Goal: Transaction & Acquisition: Download file/media

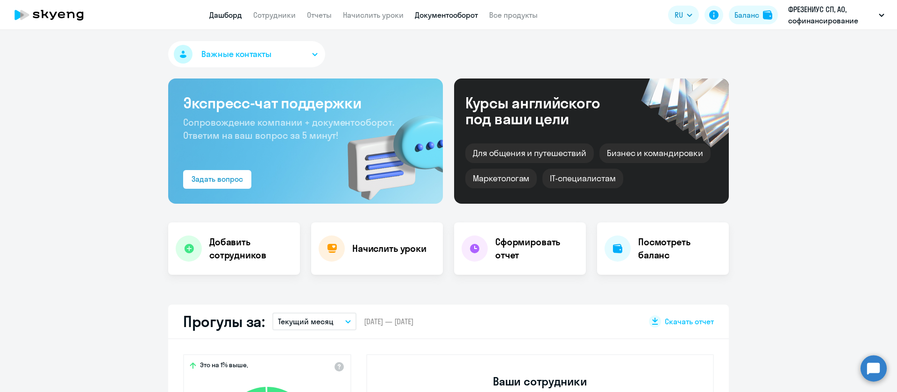
click at [424, 19] on link "Документооборот" at bounding box center [446, 14] width 63 height 9
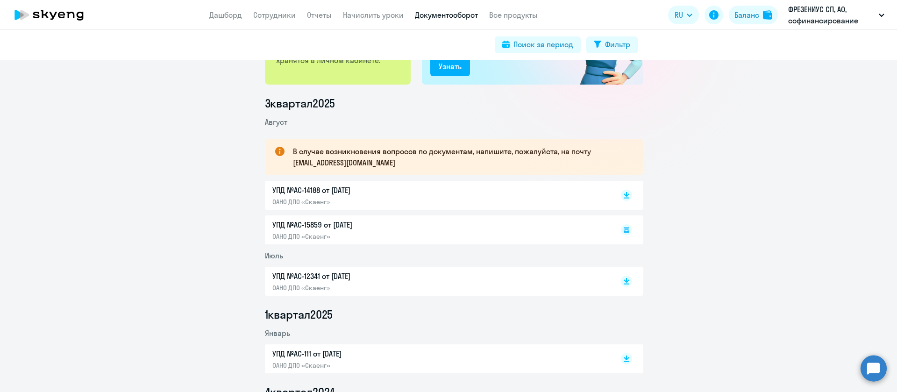
scroll to position [70, 0]
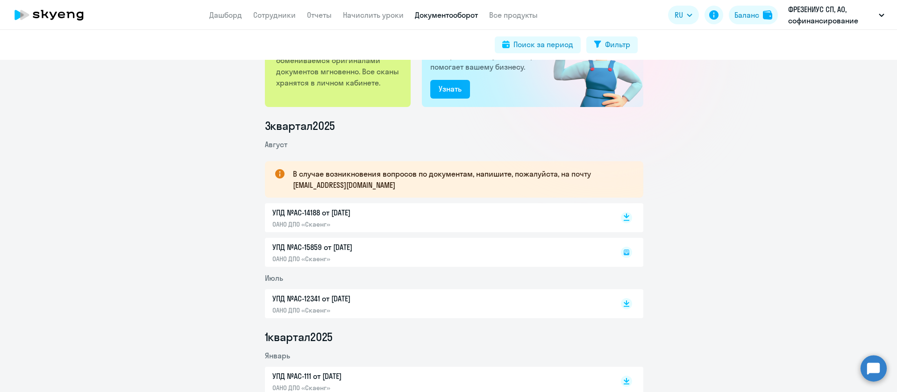
click at [624, 217] on rect at bounding box center [626, 217] width 11 height 11
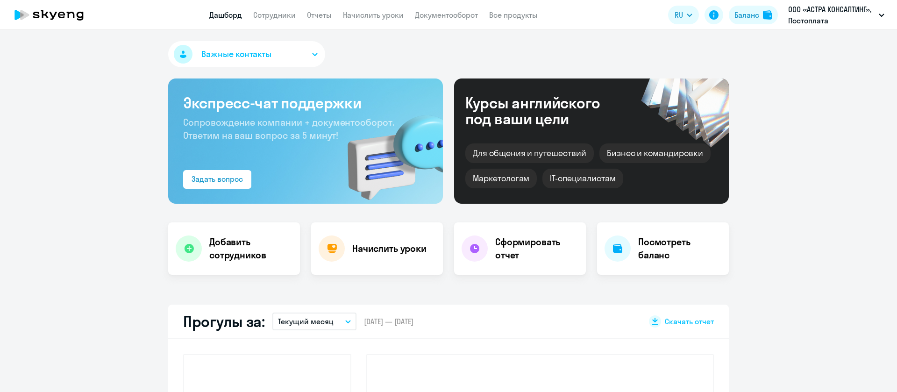
select select "30"
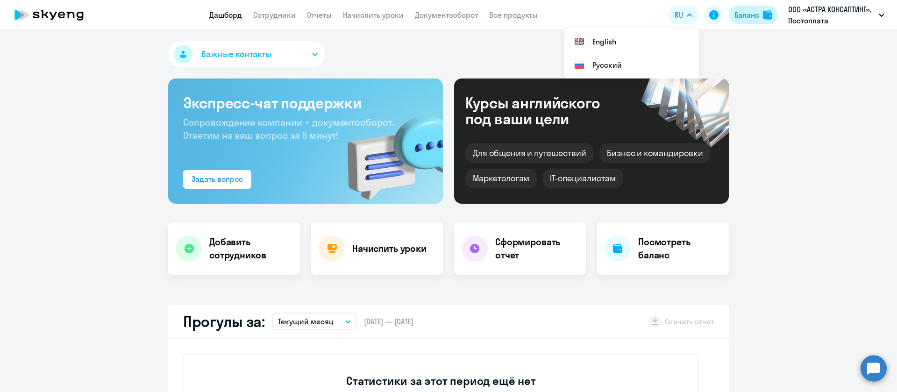
click at [757, 14] on div "Баланс" at bounding box center [746, 14] width 25 height 11
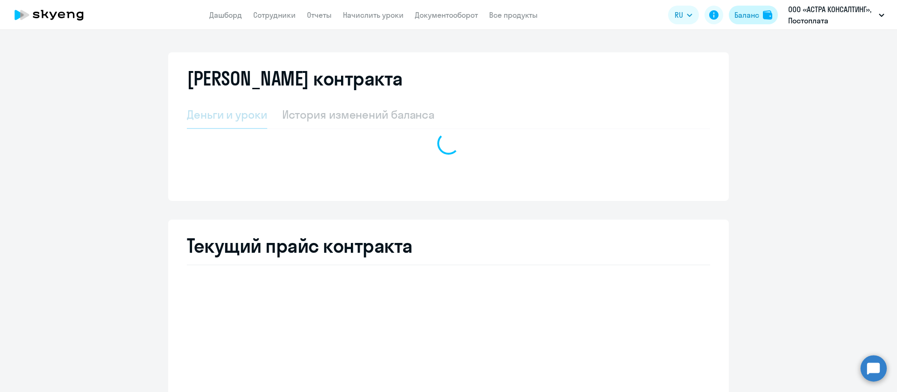
select select "english_adult_not_native_speaker"
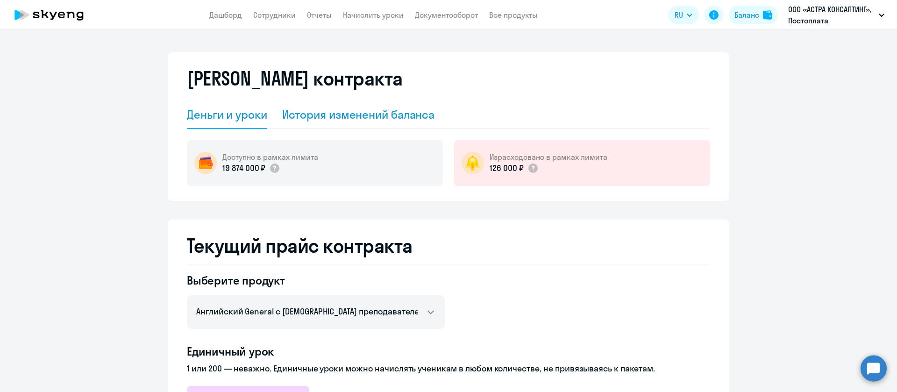
click at [390, 108] on div "История изменений баланса" at bounding box center [358, 114] width 153 height 15
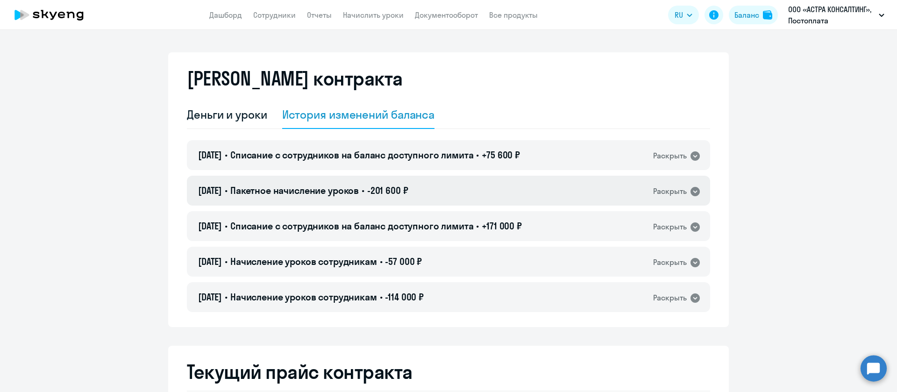
click at [512, 193] on div "10.09.2025 • Пакетное начисление уроков • -201 600 ₽ Раскрыть" at bounding box center [448, 191] width 523 height 30
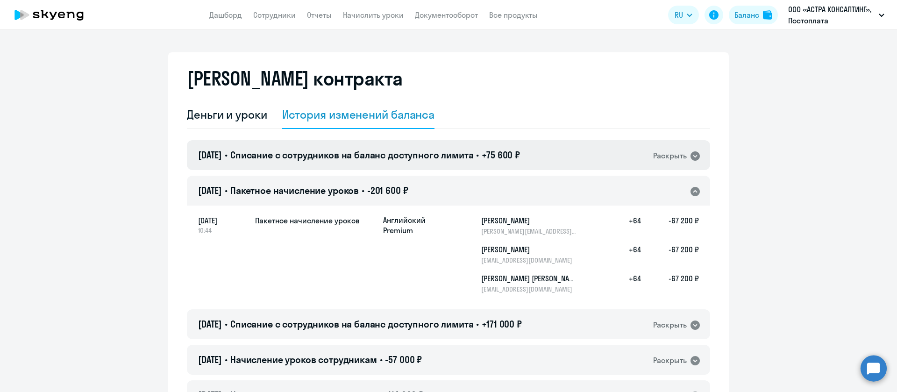
click at [578, 153] on div "10.09.2025 • Списание с сотрудников на баланс доступного лимита • +75 600 ₽ Рас…" at bounding box center [448, 155] width 523 height 30
